Goal: Information Seeking & Learning: Learn about a topic

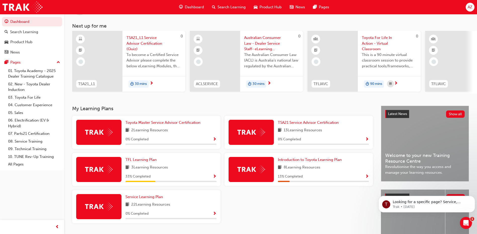
scroll to position [50, 0]
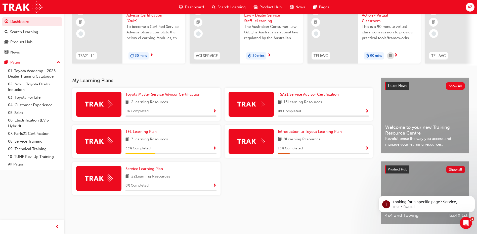
click at [214, 150] on span "Show Progress" at bounding box center [215, 149] width 4 height 5
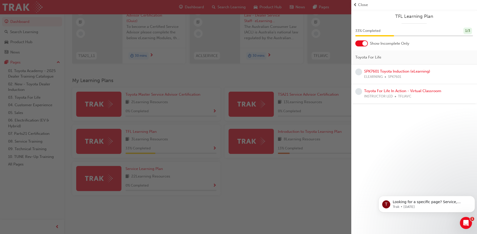
click at [239, 44] on div at bounding box center [364, 43] width 5 height 5
click at [239, 44] on div at bounding box center [361, 43] width 13 height 6
click at [239, 71] on link "SPK7601 Toyota Induction (eLearning)" at bounding box center [397, 71] width 66 height 5
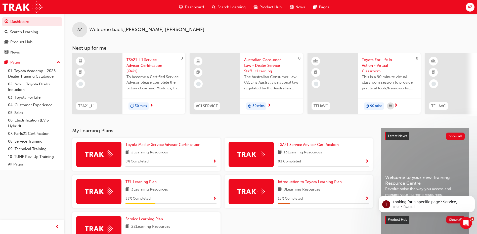
click at [216, 200] on span "Show Progress" at bounding box center [215, 199] width 4 height 5
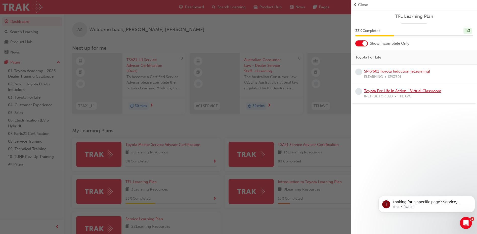
click at [239, 90] on link "Toyota For Life In Action - Virtual Classroom" at bounding box center [402, 91] width 77 height 5
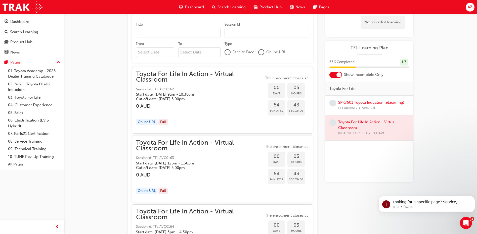
scroll to position [406, 0]
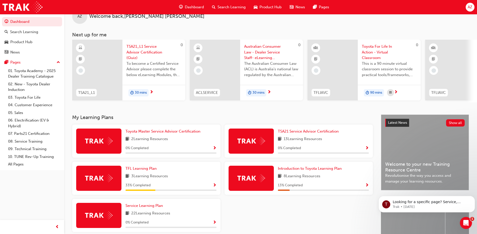
scroll to position [25, 0]
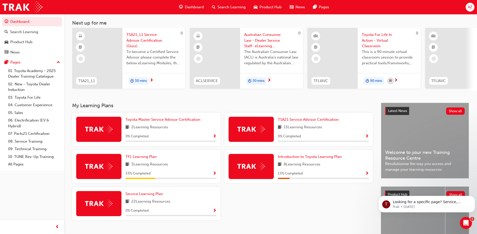
click at [239, 176] on span "Show Progress" at bounding box center [367, 174] width 4 height 5
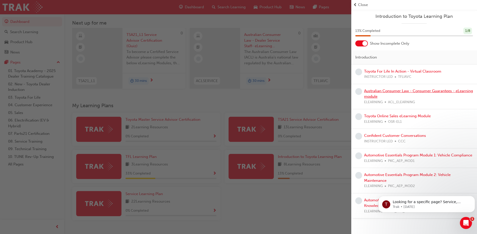
click at [239, 93] on link "Australian Consumer Law - Consumer Guarantees - eLearning module" at bounding box center [418, 94] width 109 height 10
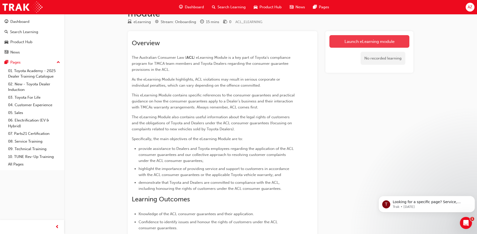
click at [239, 41] on link "Launch eLearning module" at bounding box center [369, 41] width 80 height 13
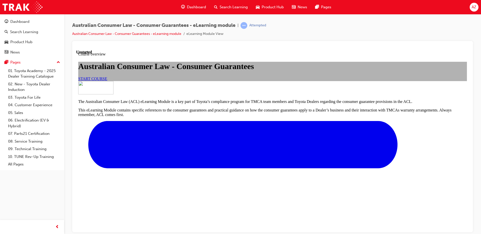
scroll to position [156, 0]
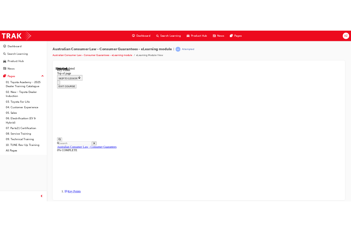
scroll to position [16, 0]
